Goal: Manage account settings

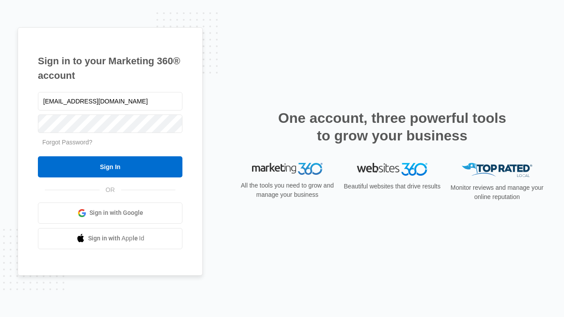
type input "[EMAIL_ADDRESS][DOMAIN_NAME]"
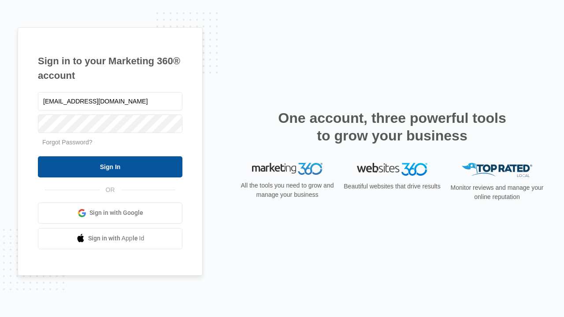
click at [110, 167] on input "Sign In" at bounding box center [110, 166] width 145 height 21
